Goal: Task Accomplishment & Management: Manage account settings

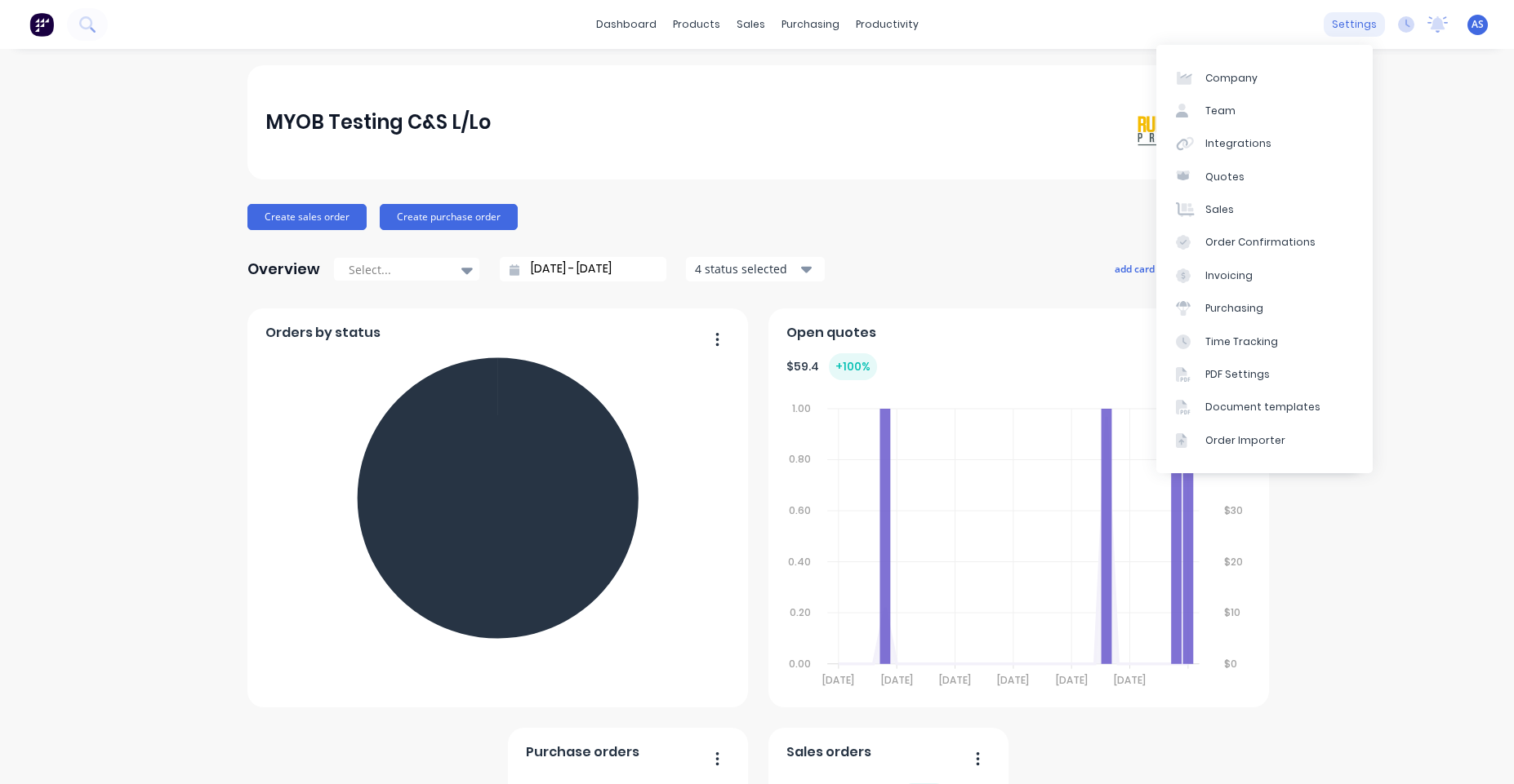
click at [1357, 27] on div "settings" at bounding box center [1354, 25] width 62 height 25
click at [1285, 79] on link "Company" at bounding box center [1264, 78] width 216 height 32
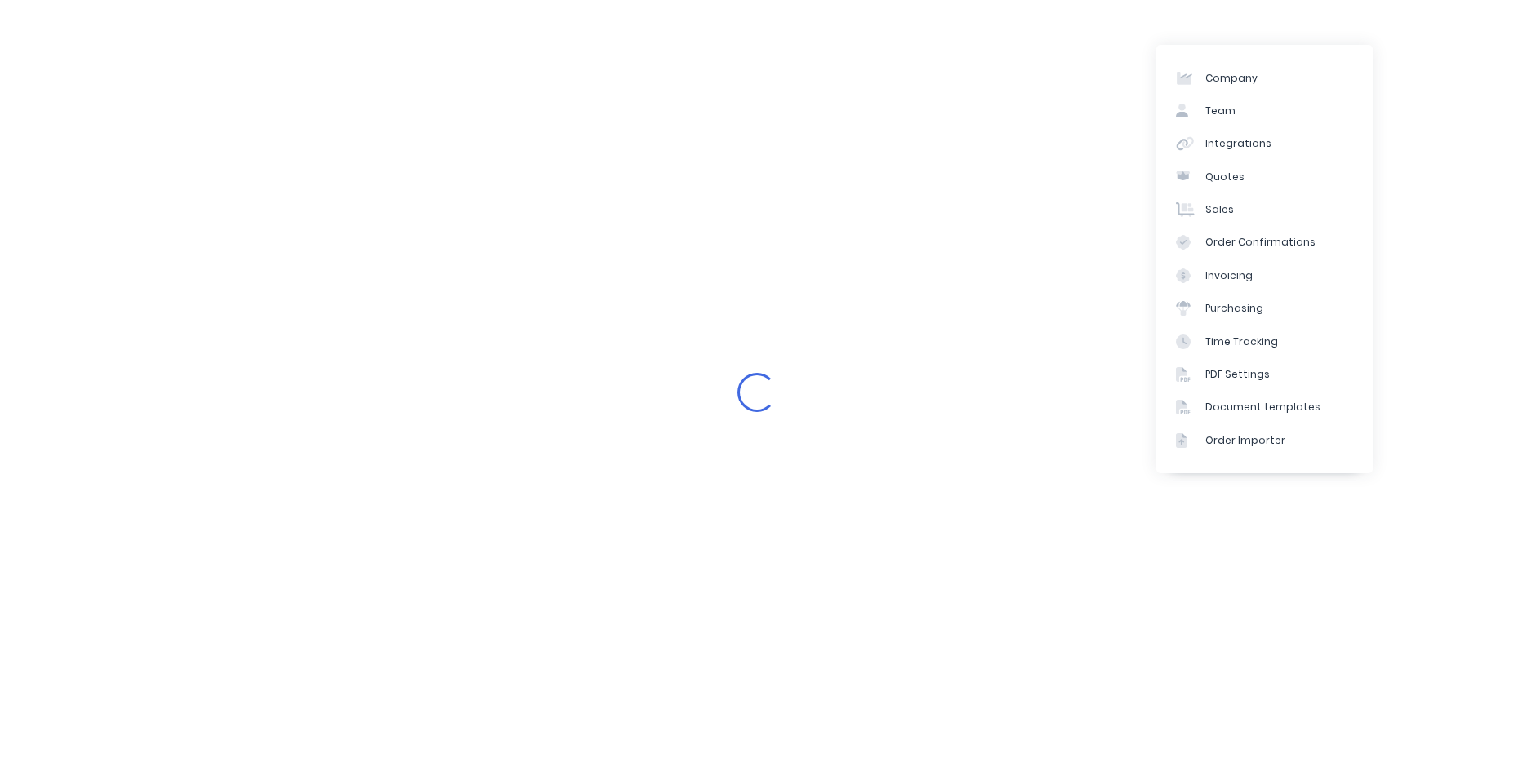
select select "AU"
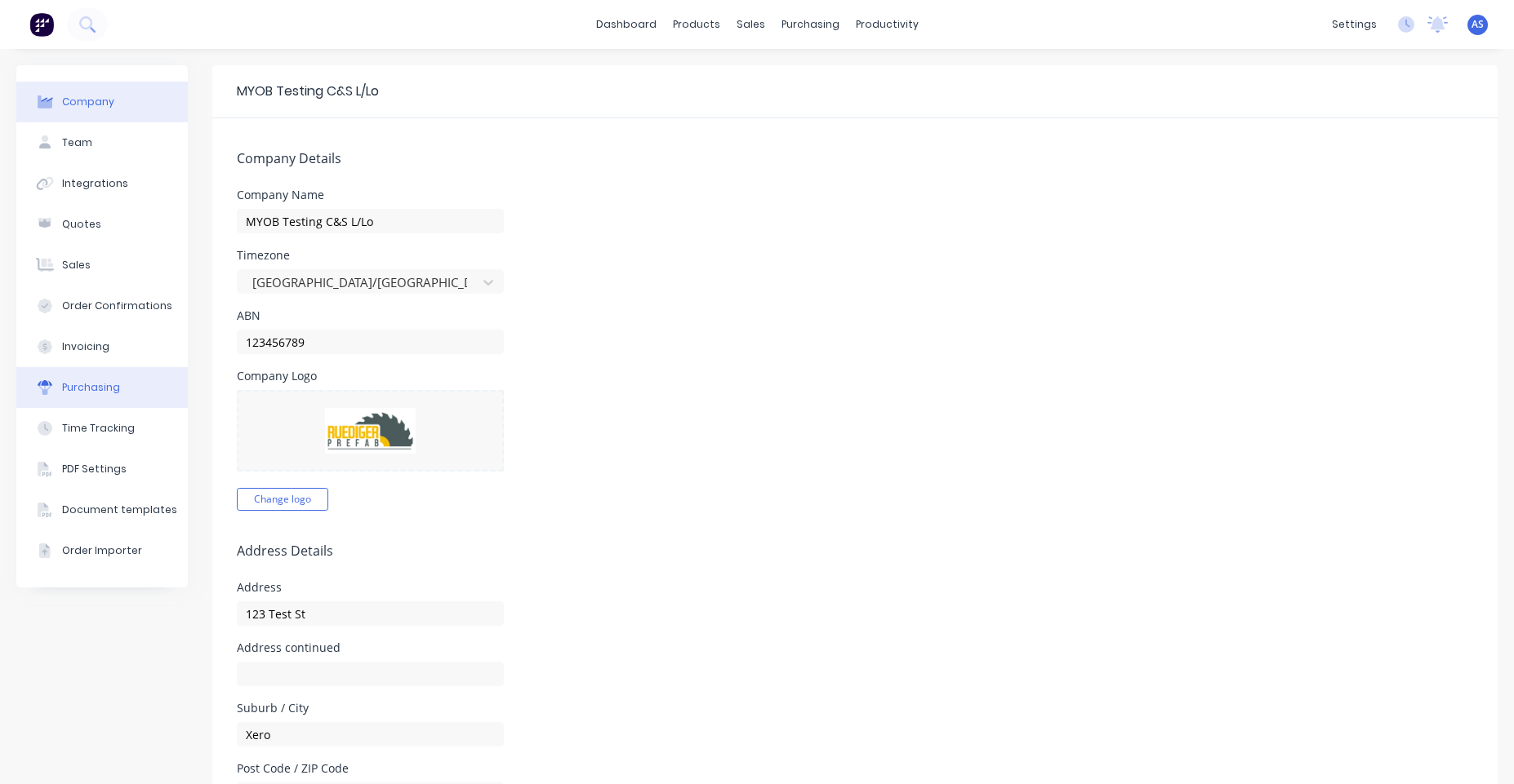
click at [124, 386] on button "Purchasing" at bounding box center [101, 387] width 171 height 41
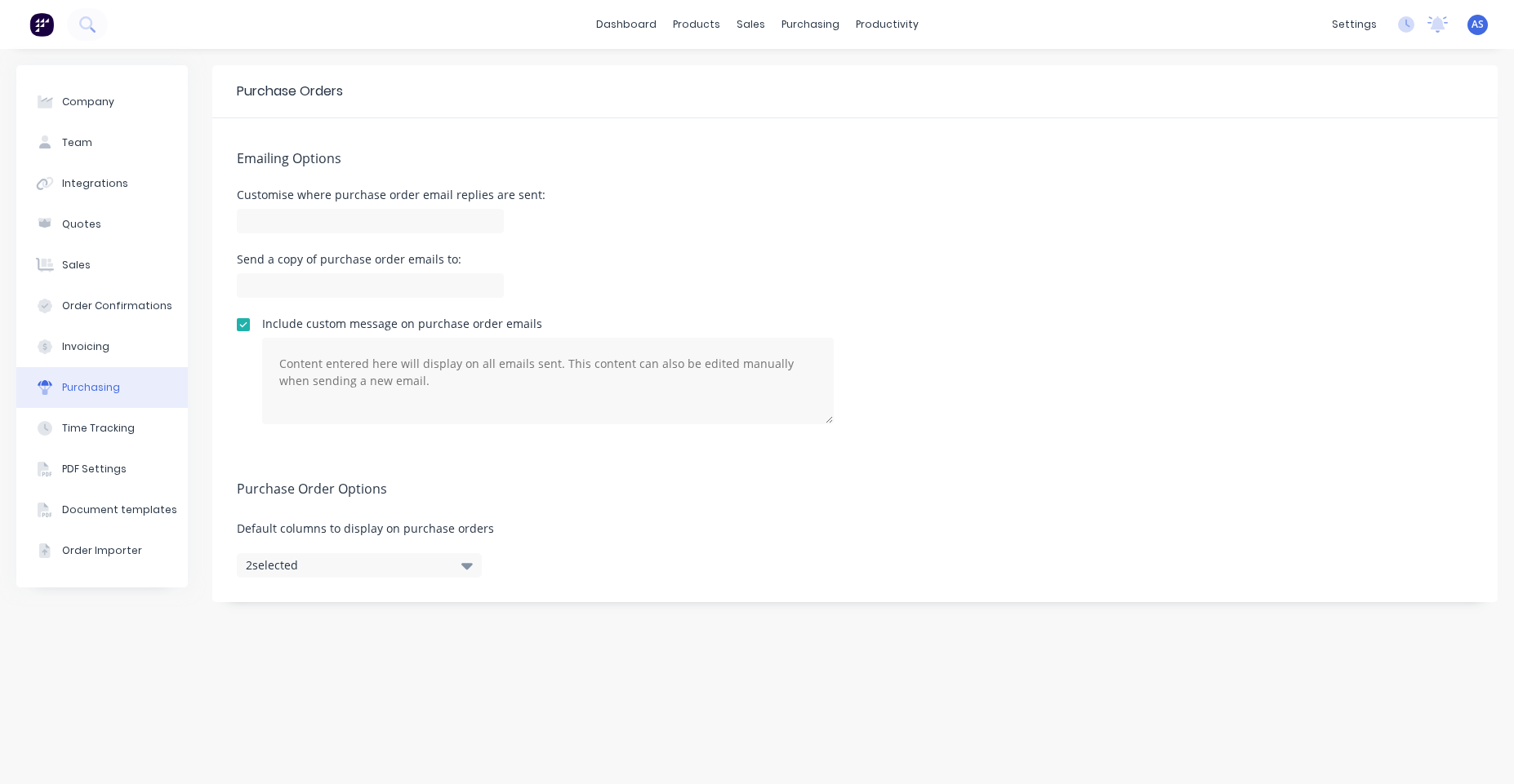
click at [383, 566] on button "2 selected" at bounding box center [359, 565] width 245 height 25
click at [591, 539] on div "Purchase Order Options Default columns to display on purchase orders 2 selected" at bounding box center [855, 526] width 1285 height 153
